Goal: Find contact information: Find contact information

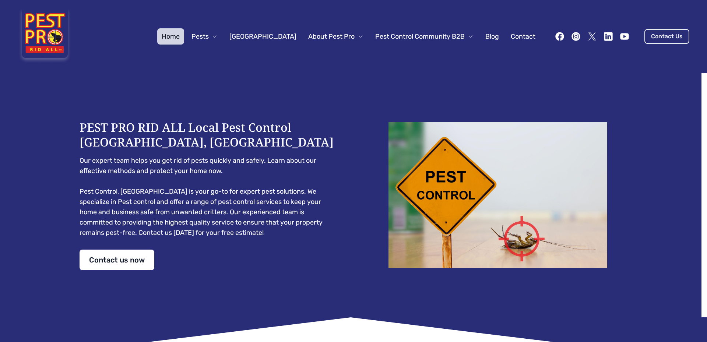
click at [674, 34] on link "Contact Us" at bounding box center [666, 36] width 45 height 15
click at [123, 258] on link "Contact us now" at bounding box center [116, 260] width 75 height 21
click at [124, 258] on link "Contact us now" at bounding box center [116, 260] width 75 height 21
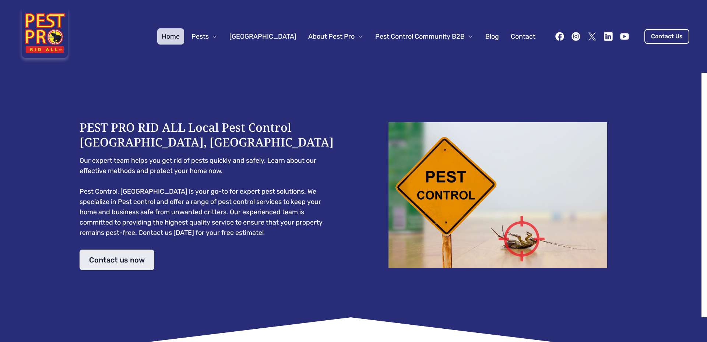
click at [123, 258] on link "Contact us now" at bounding box center [116, 260] width 75 height 21
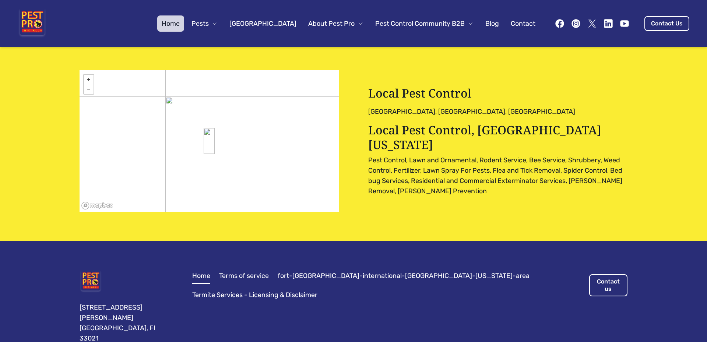
scroll to position [2313, 0]
